Goal: Task Accomplishment & Management: Complete application form

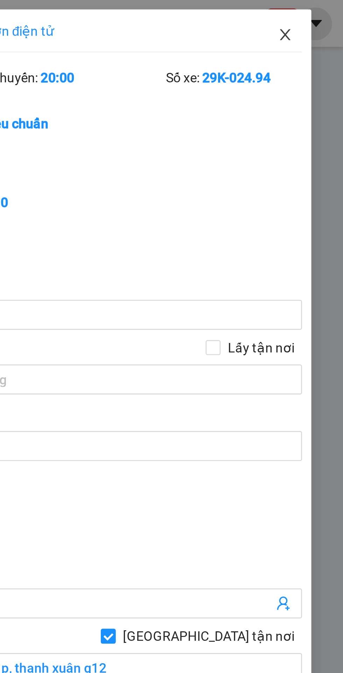
click at [322, 13] on icon "close" at bounding box center [322, 13] width 4 height 4
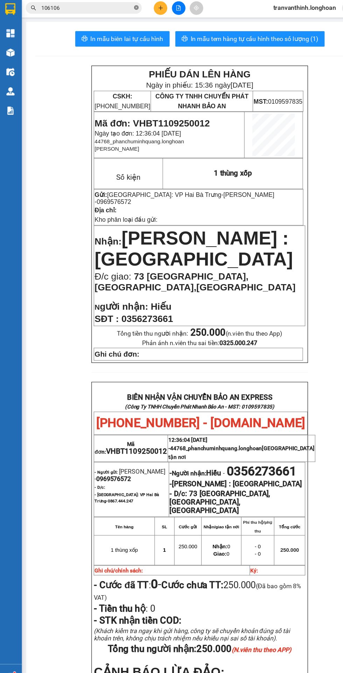
click at [125, 8] on icon "close-circle" at bounding box center [125, 8] width 4 height 4
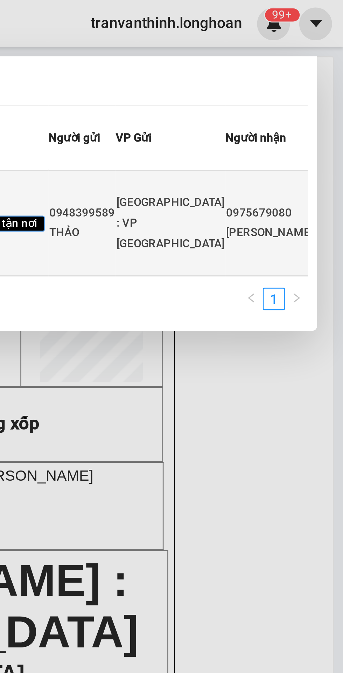
type input "HNHD1109250016"
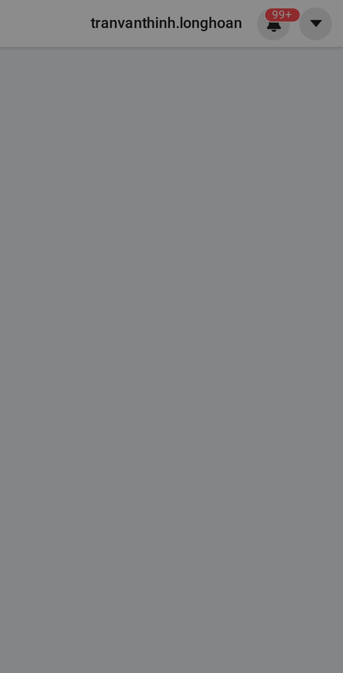
type input "0948399589"
type input "THẢO"
type input "0975679080"
type input "[PERSON_NAME]"
checkbox input "true"
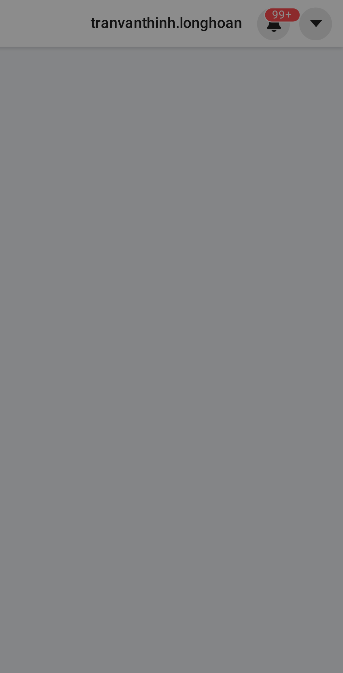
type input "Toa [STREET_ADDRESS] Q10"
type input "220.000"
